Goal: Find specific page/section: Find specific page/section

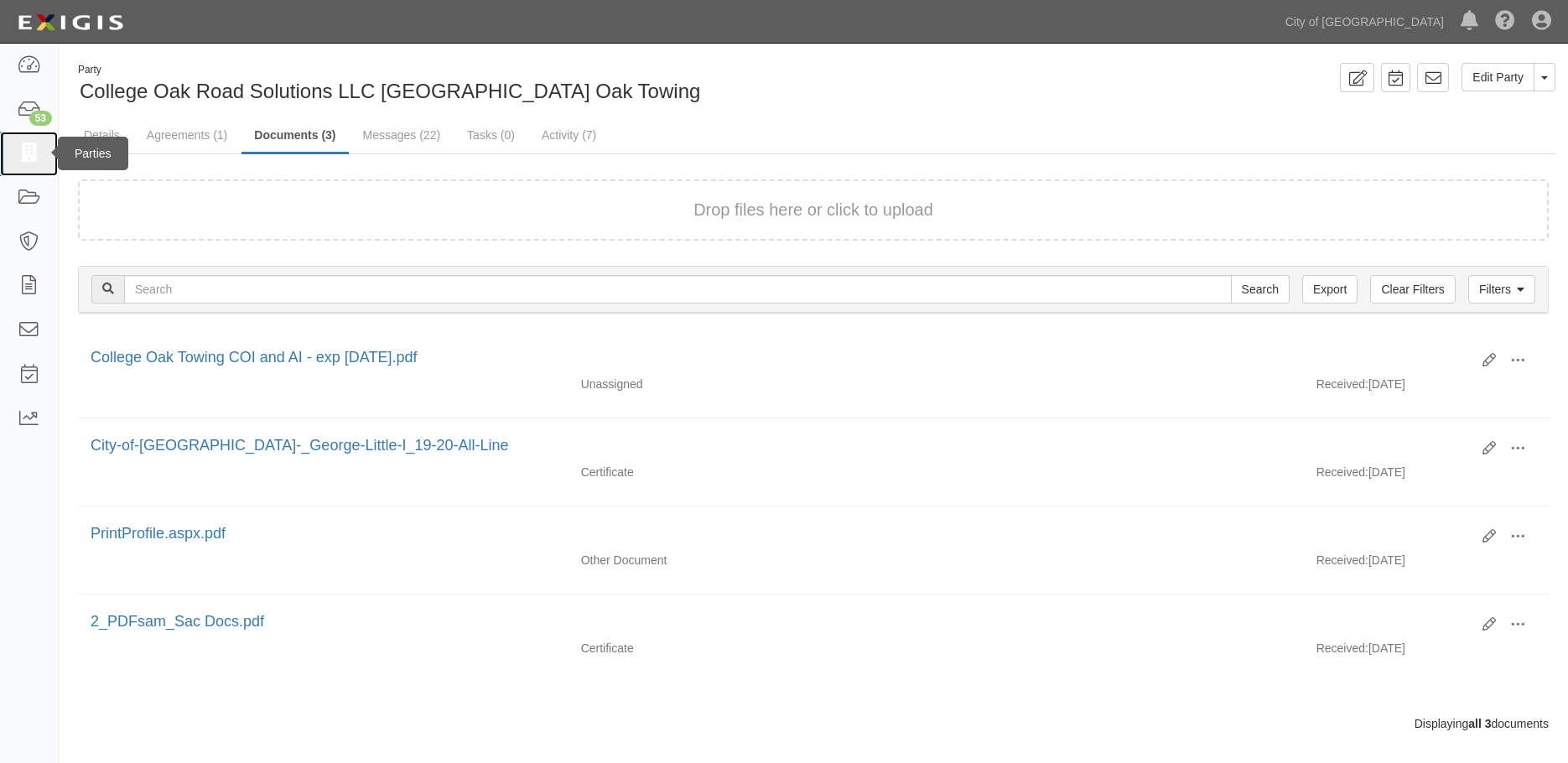
click at [31, 146] on icon at bounding box center [28, 154] width 23 height 19
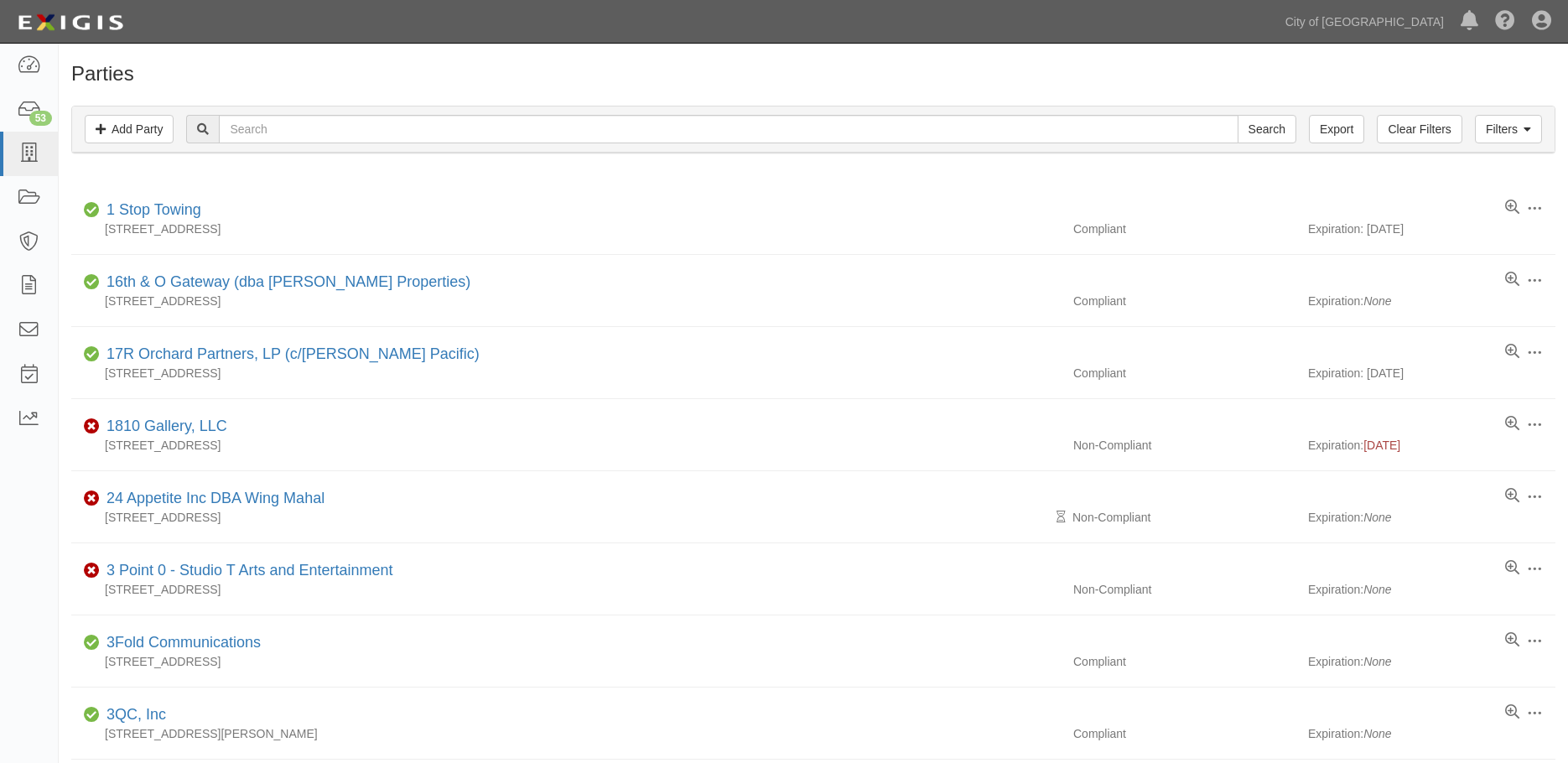
click at [293, 134] on input "text" at bounding box center [728, 129] width 1019 height 28
type input "five star"
click at [1264, 132] on input "Search" at bounding box center [1267, 129] width 59 height 28
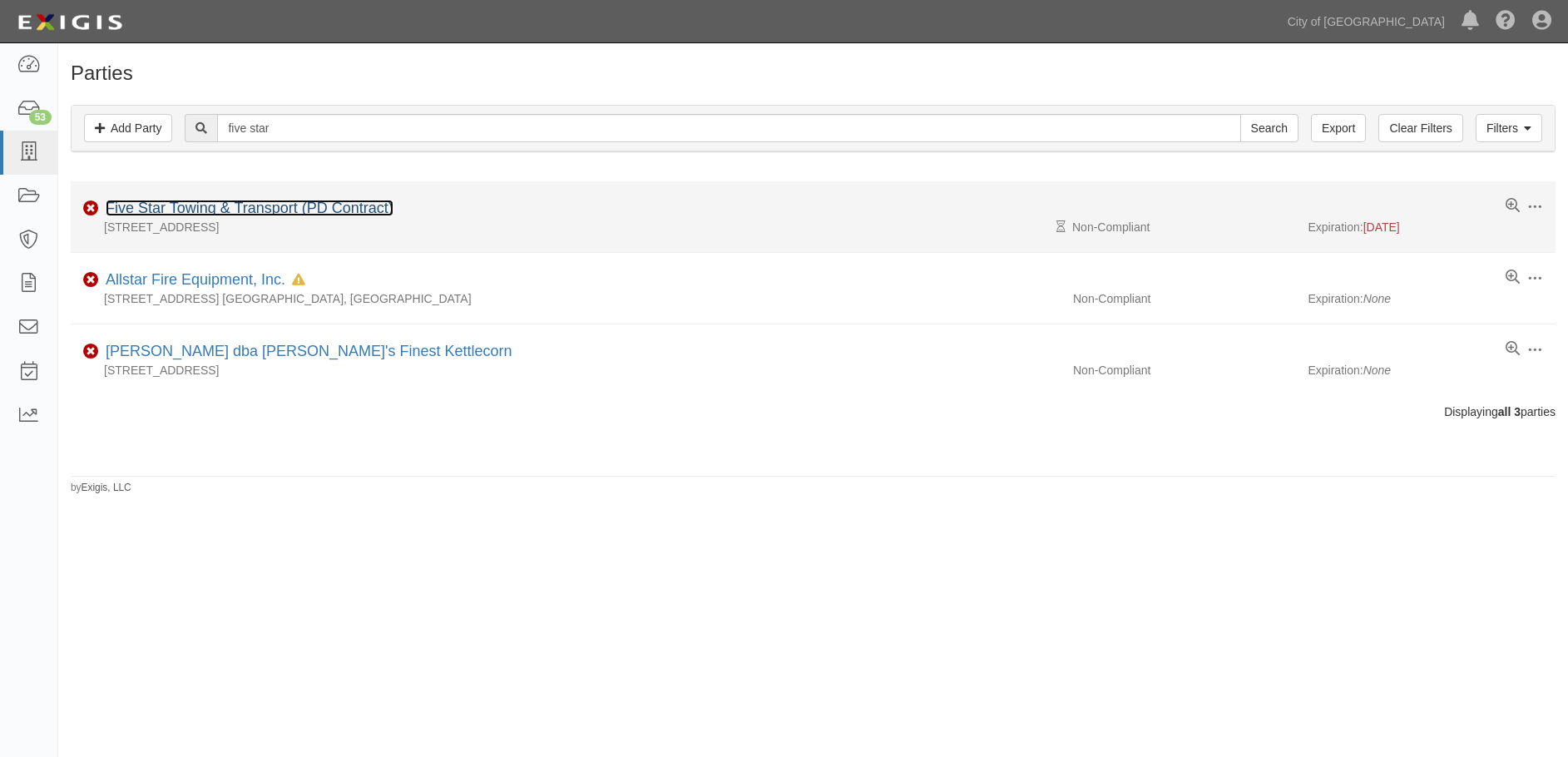
click at [316, 208] on link "Five Star Towing & Transport (PD Contract)" at bounding box center [249, 208] width 287 height 16
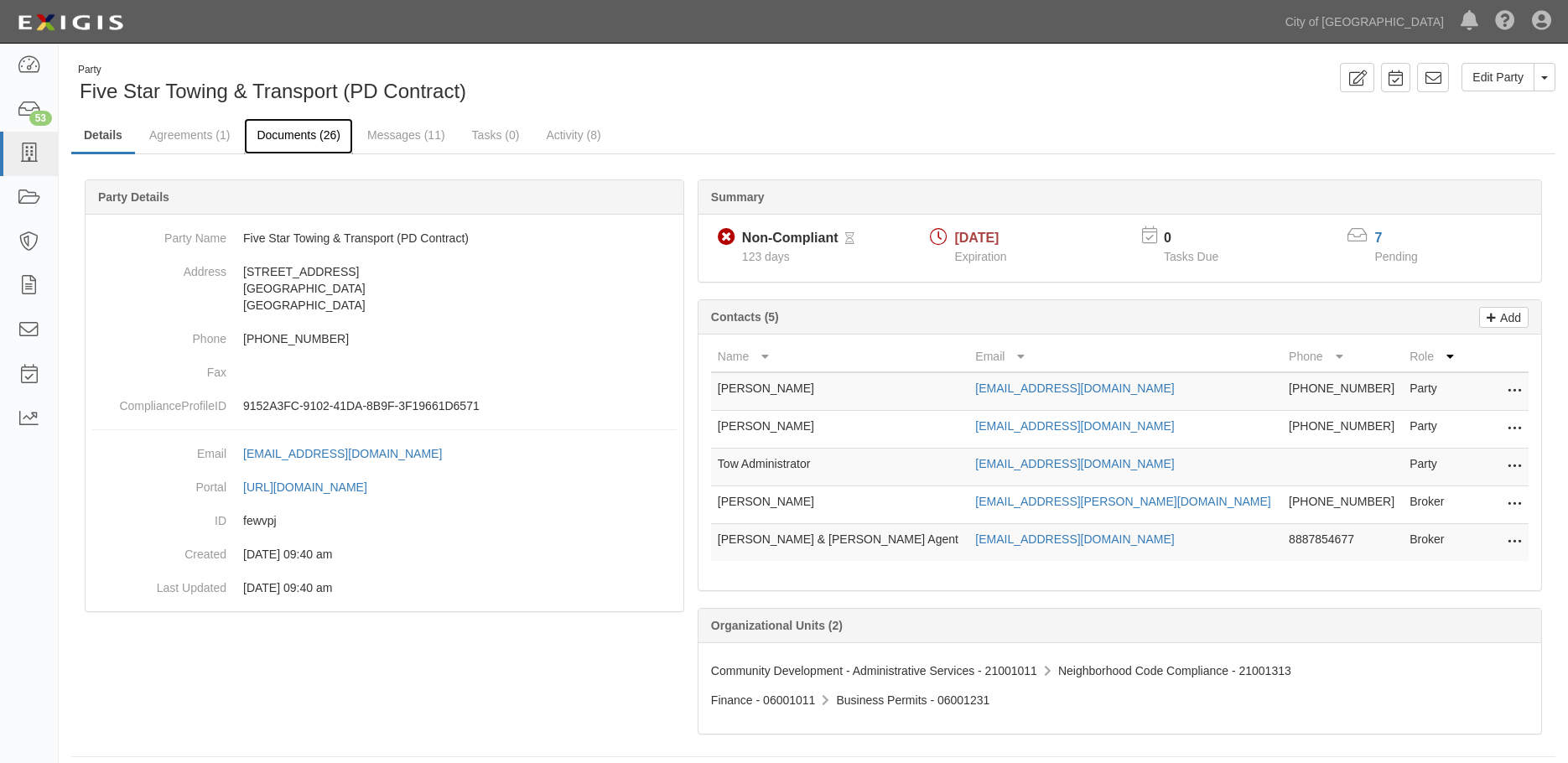
click at [321, 139] on link "Documents (26)" at bounding box center [298, 136] width 109 height 36
